Goal: Transaction & Acquisition: Purchase product/service

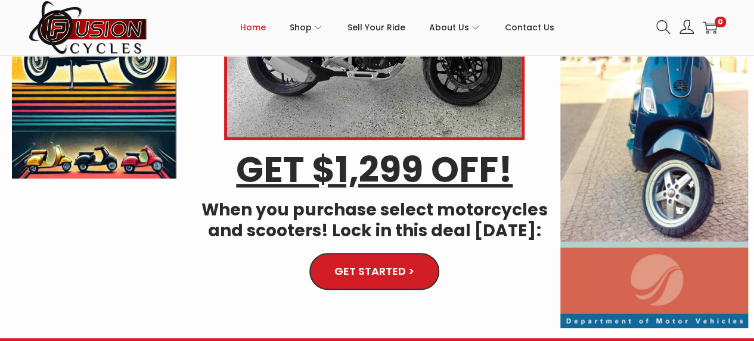
scroll to position [238, 0]
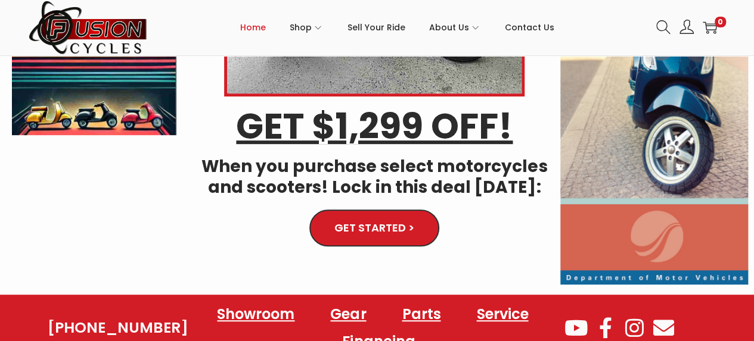
click at [374, 213] on link "GET STARTED >" at bounding box center [375, 228] width 126 height 36
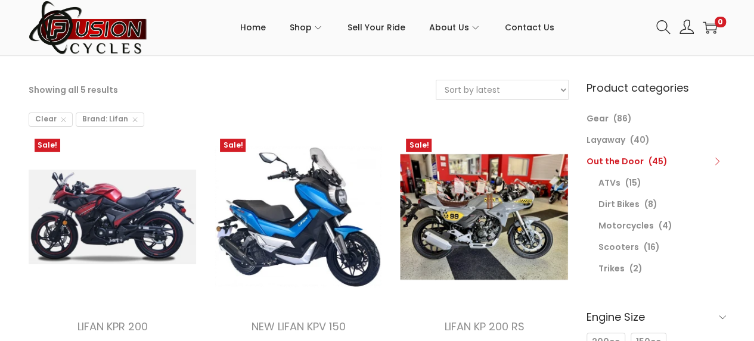
scroll to position [119, 0]
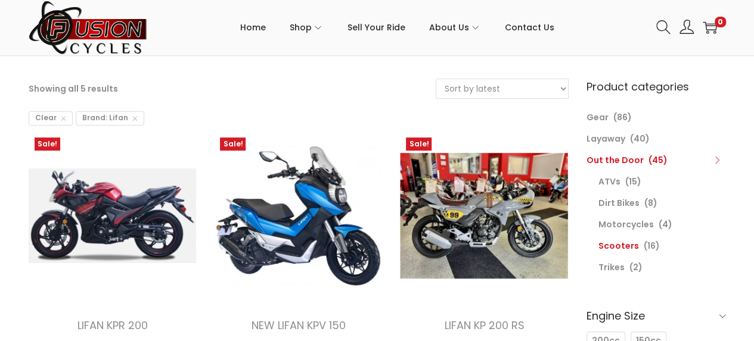
click at [627, 244] on link "Scooters" at bounding box center [618, 246] width 41 height 12
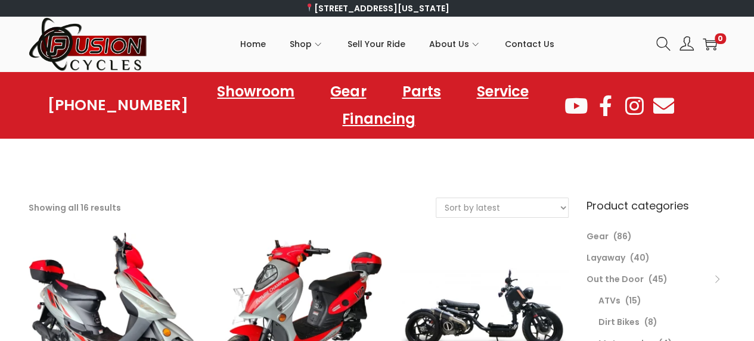
click at [534, 201] on select "Sort by popularity Sort by latest Sort by price: low to high Sort by price: hig…" at bounding box center [502, 207] width 132 height 19
select select "price-desc"
click at [436, 198] on select "Sort by popularity Sort by latest Sort by price: low to high Sort by price: hig…" at bounding box center [502, 207] width 132 height 19
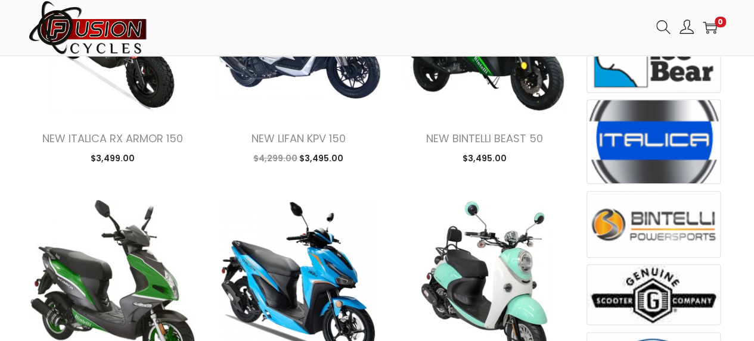
scroll to position [417, 0]
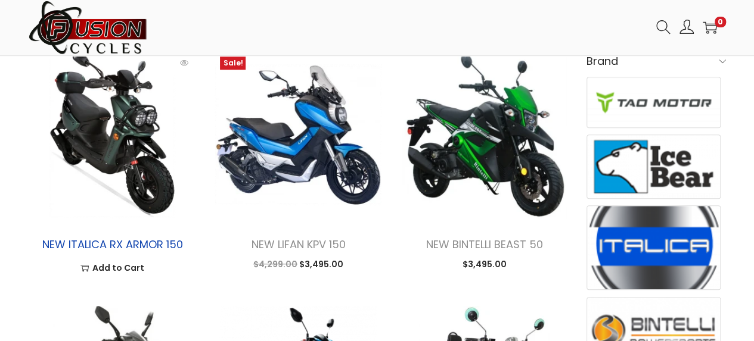
click at [151, 244] on link "NEW ITALICA RX ARMOR 150" at bounding box center [112, 244] width 141 height 15
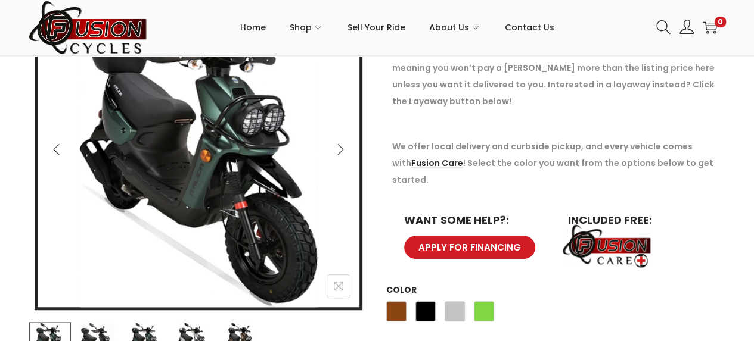
scroll to position [238, 0]
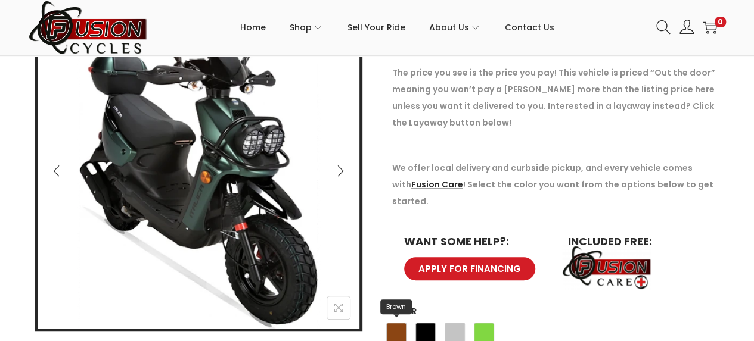
click at [401, 323] on span "Brown" at bounding box center [396, 333] width 20 height 20
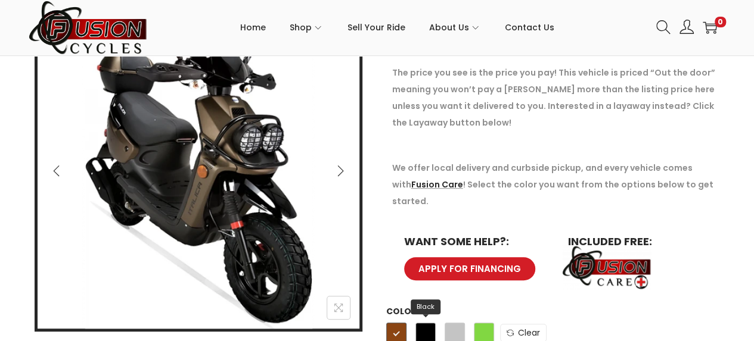
click at [429, 323] on span "Black" at bounding box center [425, 333] width 20 height 20
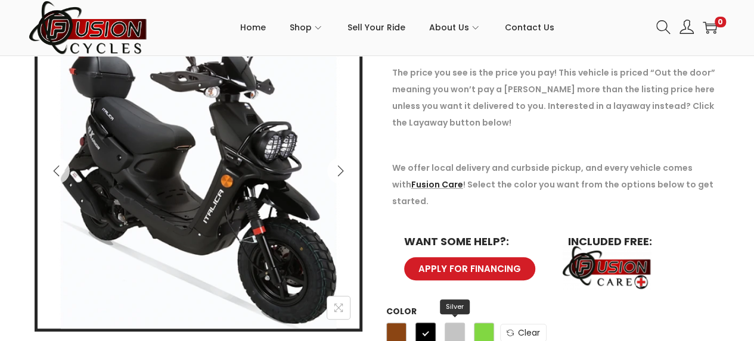
click at [447, 323] on span "Silver" at bounding box center [455, 333] width 20 height 20
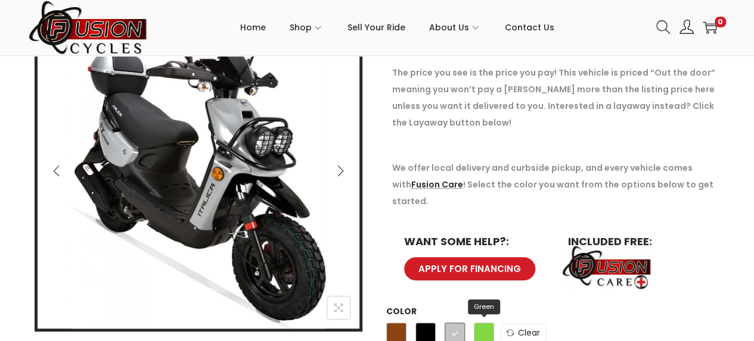
click at [477, 323] on span "Green" at bounding box center [484, 333] width 20 height 20
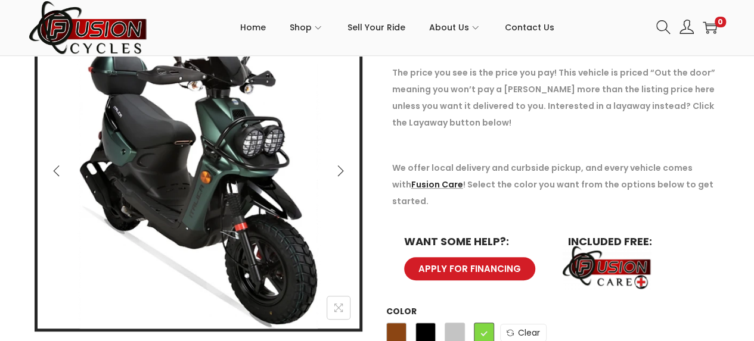
click at [526, 324] on link "Clear" at bounding box center [523, 333] width 46 height 18
click at [481, 323] on span "Green" at bounding box center [484, 333] width 20 height 20
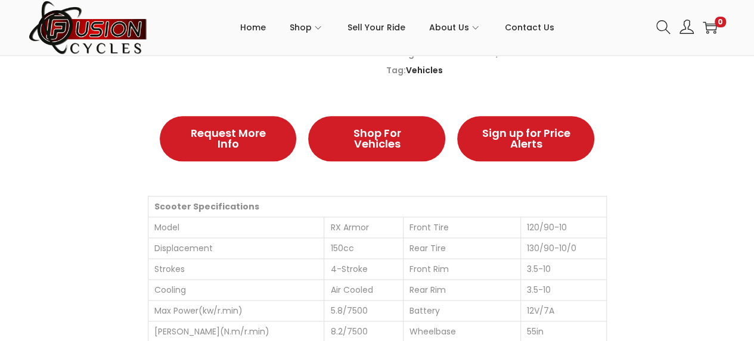
scroll to position [655, 0]
